Goal: Task Accomplishment & Management: Complete application form

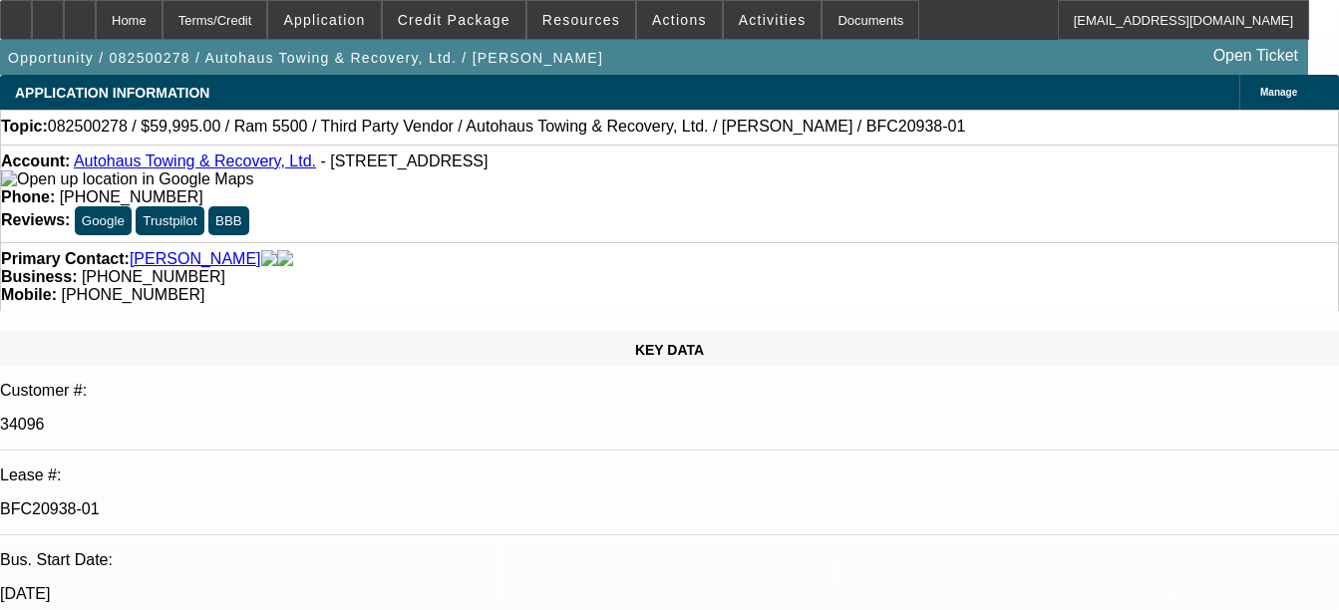
select select "0"
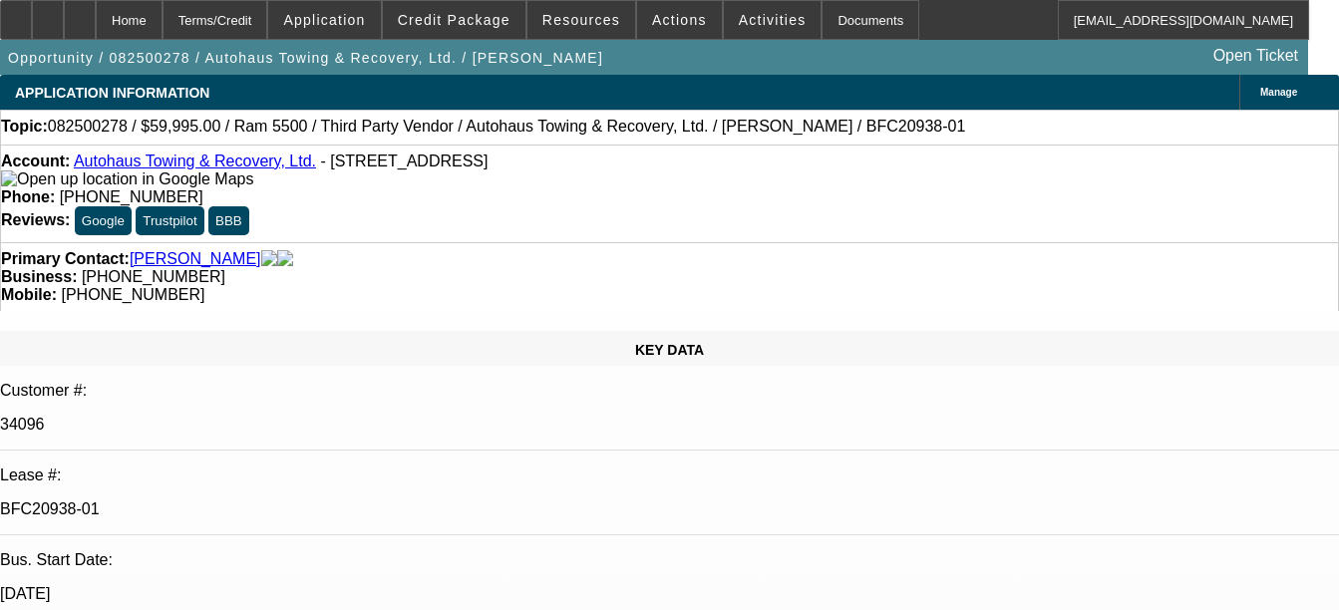
select select "0"
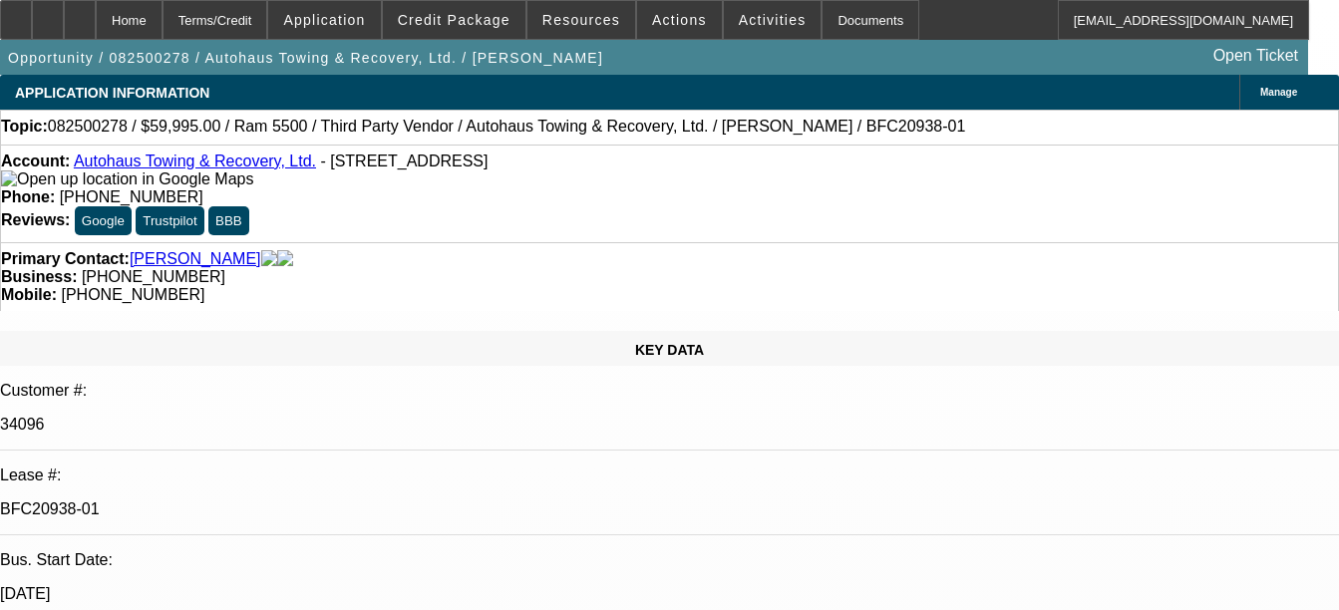
select select "0"
select select "1"
select select "2"
select select "6"
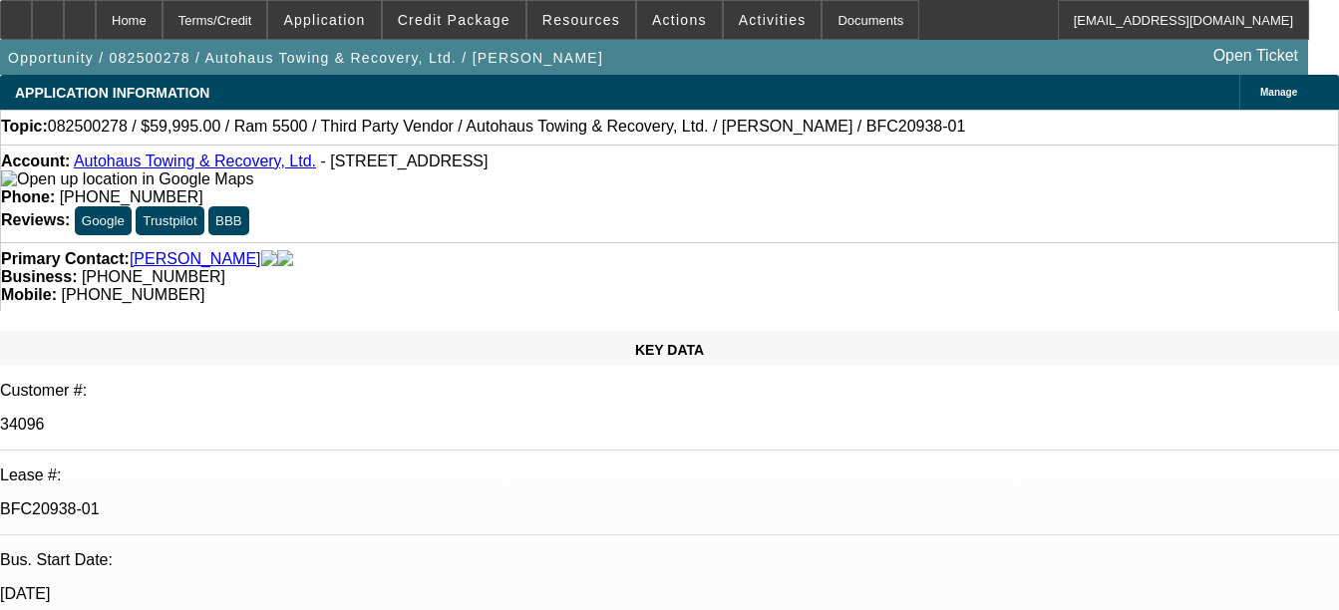
select select "1"
select select "2"
select select "6"
select select "1"
select select "2"
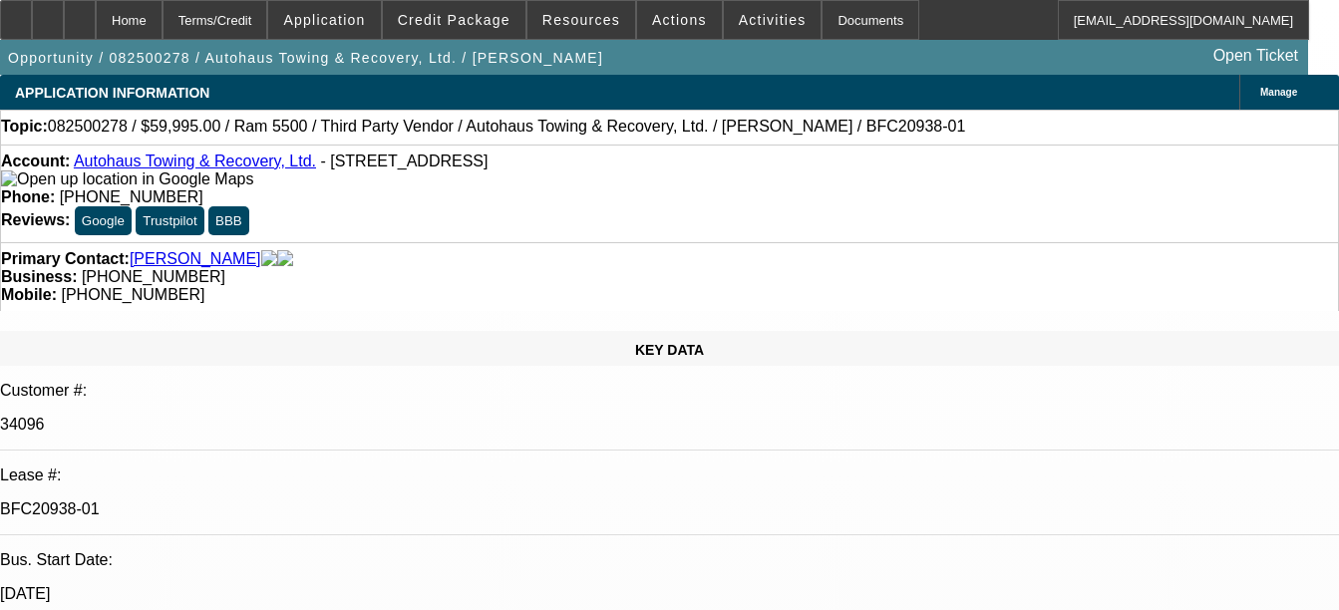
select select "6"
select select "1"
select select "2"
select select "6"
click at [822, 25] on div "Documents" at bounding box center [871, 20] width 98 height 40
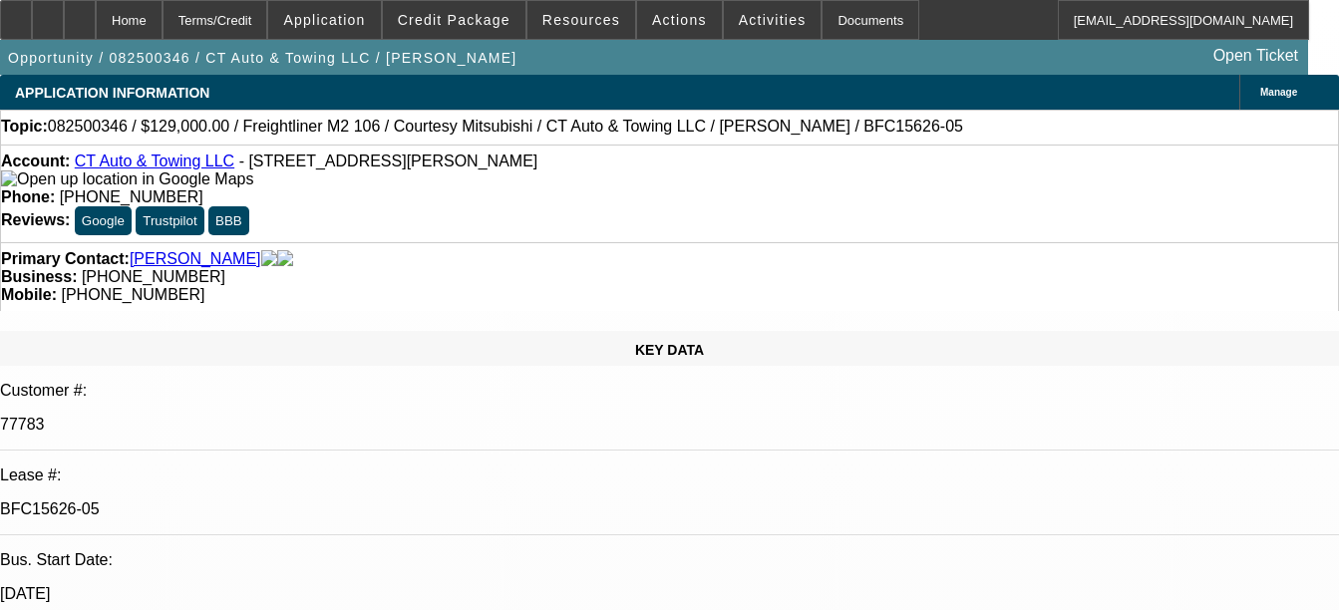
select select "0"
select select "2"
select select "0"
select select "6"
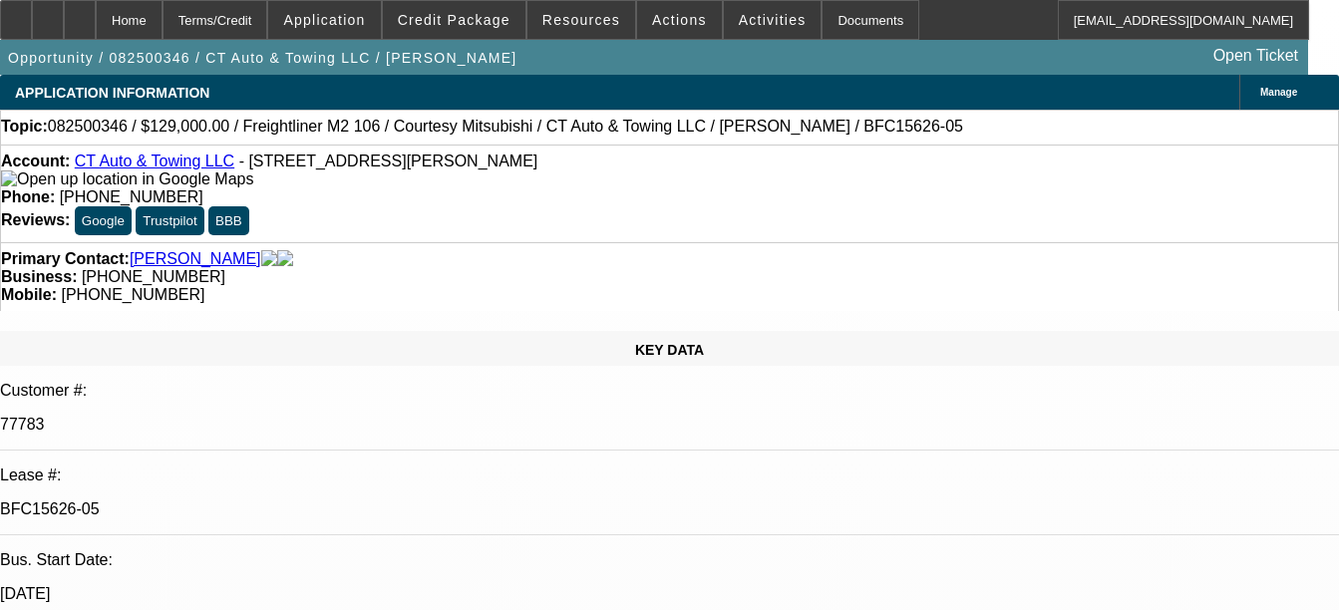
select select "0"
select select "9"
select select "0"
select select "6"
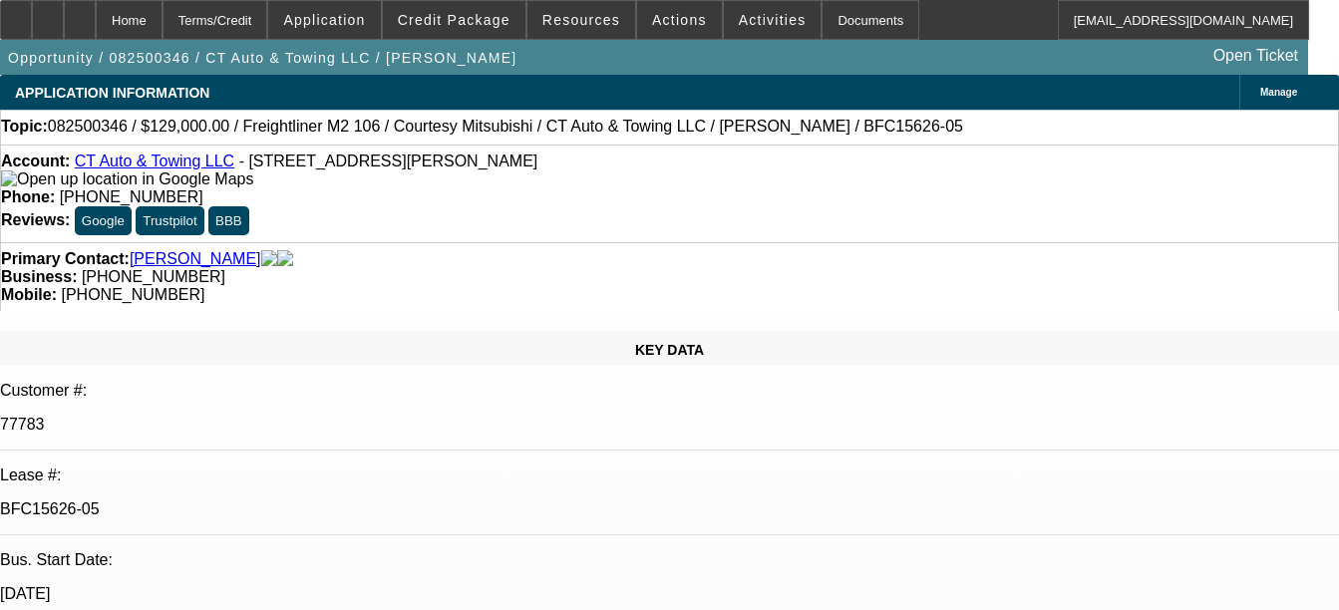
select select "0"
select select "3"
select select "0"
select select "6"
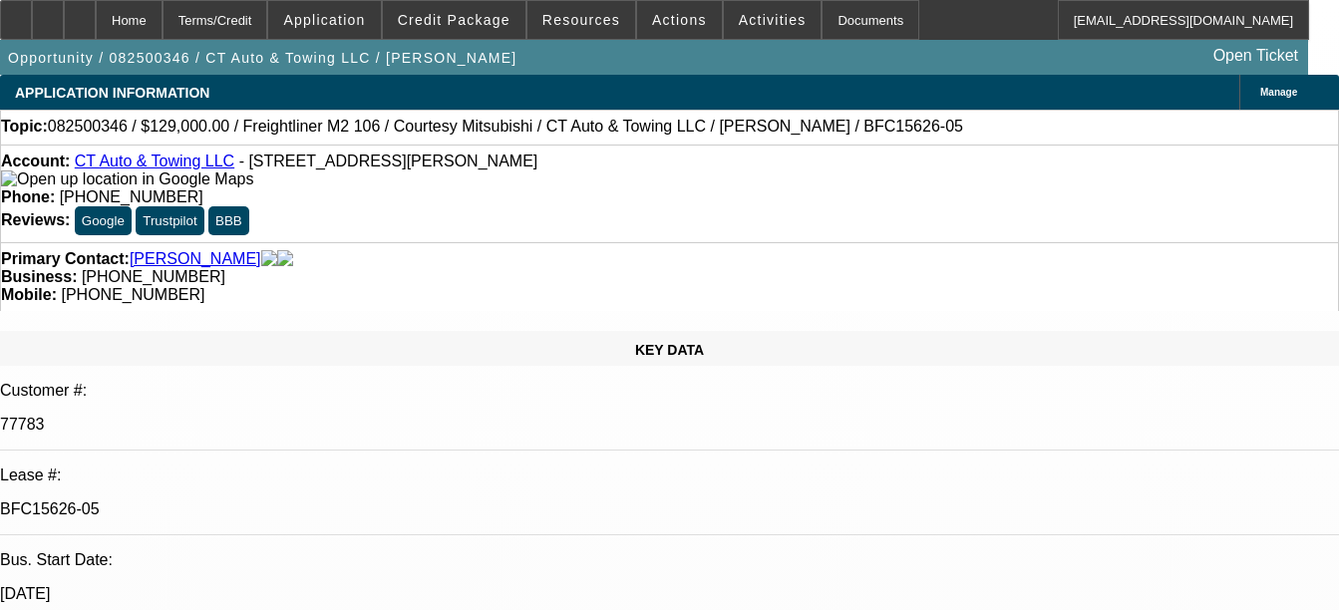
select select "0"
select select "6"
click at [823, 28] on div "Documents" at bounding box center [871, 20] width 98 height 40
